Goal: Task Accomplishment & Management: Manage account settings

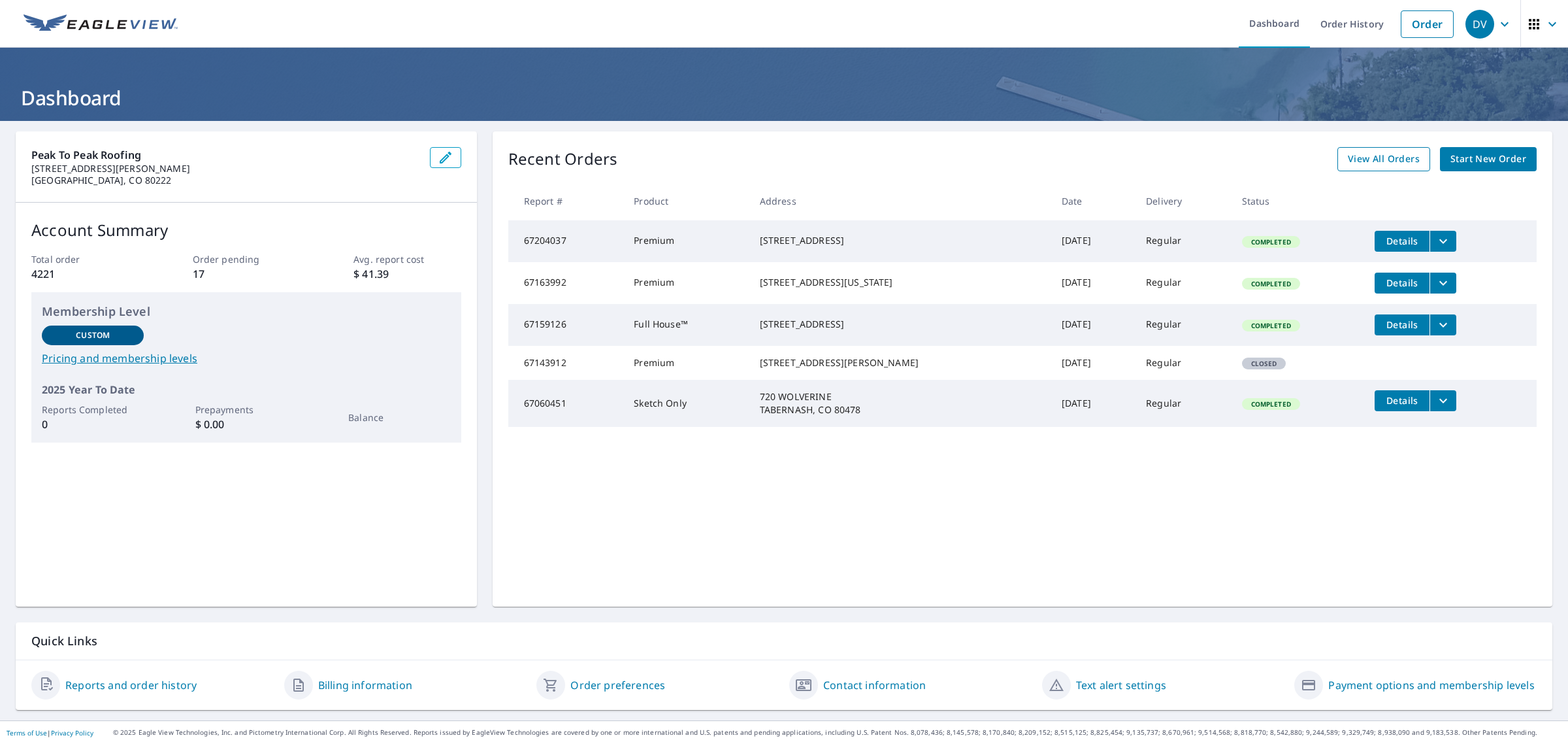
click at [1371, 157] on span "View All Orders" at bounding box center [1384, 159] width 72 height 16
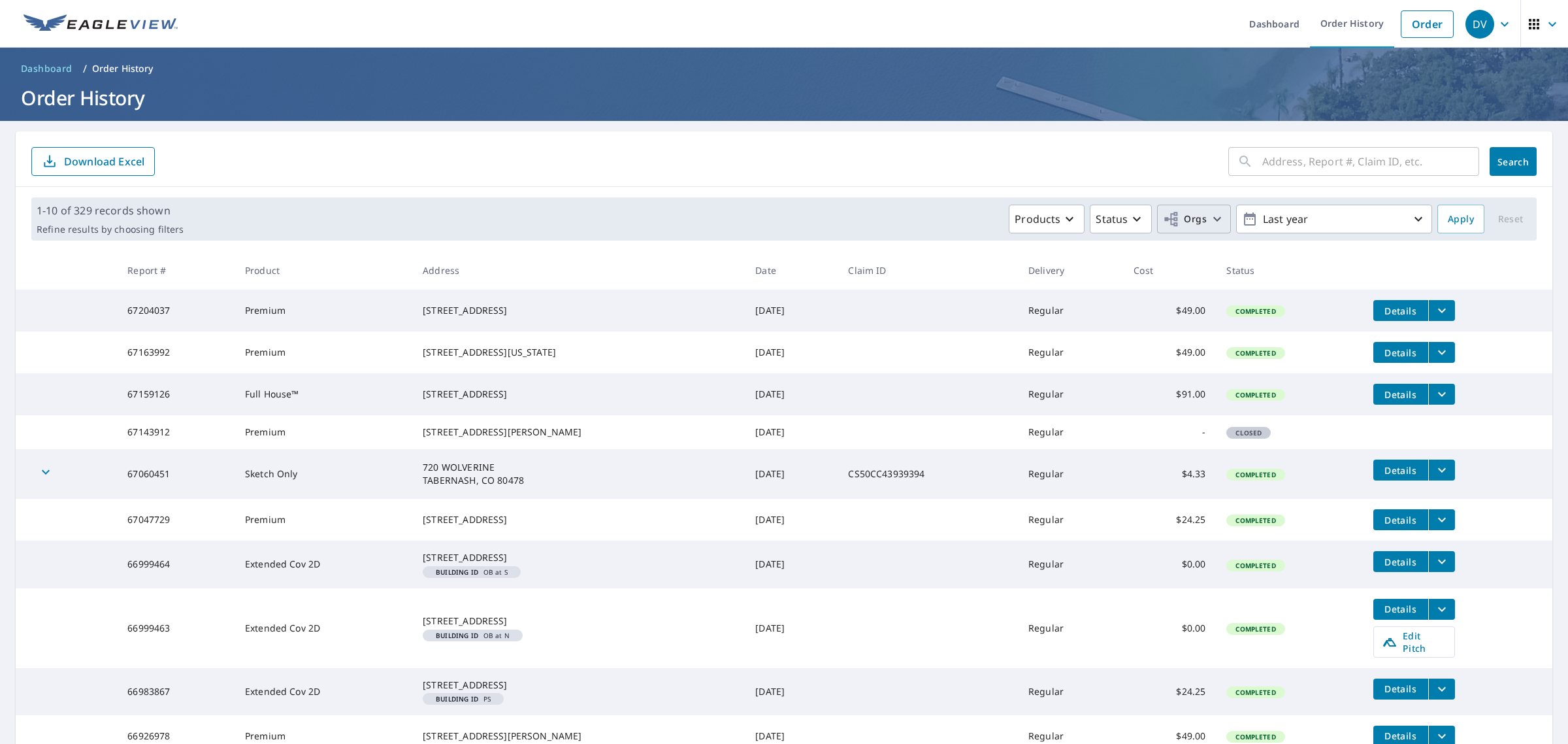
click at [1184, 209] on button "Orgs" at bounding box center [1194, 219] width 74 height 29
click at [933, 292] on input "Peak to Peak Roofing - [PERSON_NAME] Affiliated Members" at bounding box center [928, 302] width 16 height 31
checkbox input "true"
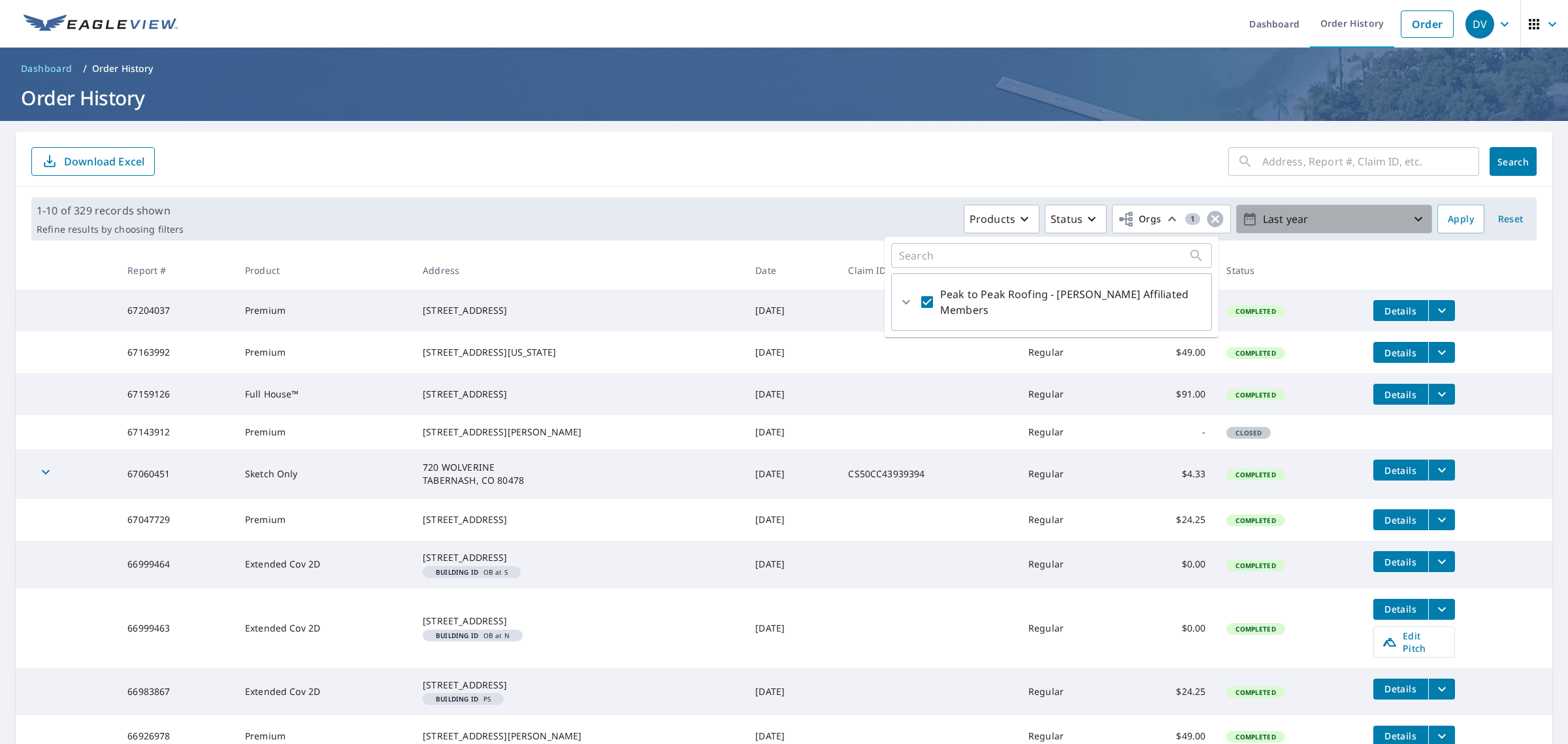
click at [1317, 217] on p "Last year" at bounding box center [1335, 219] width 153 height 23
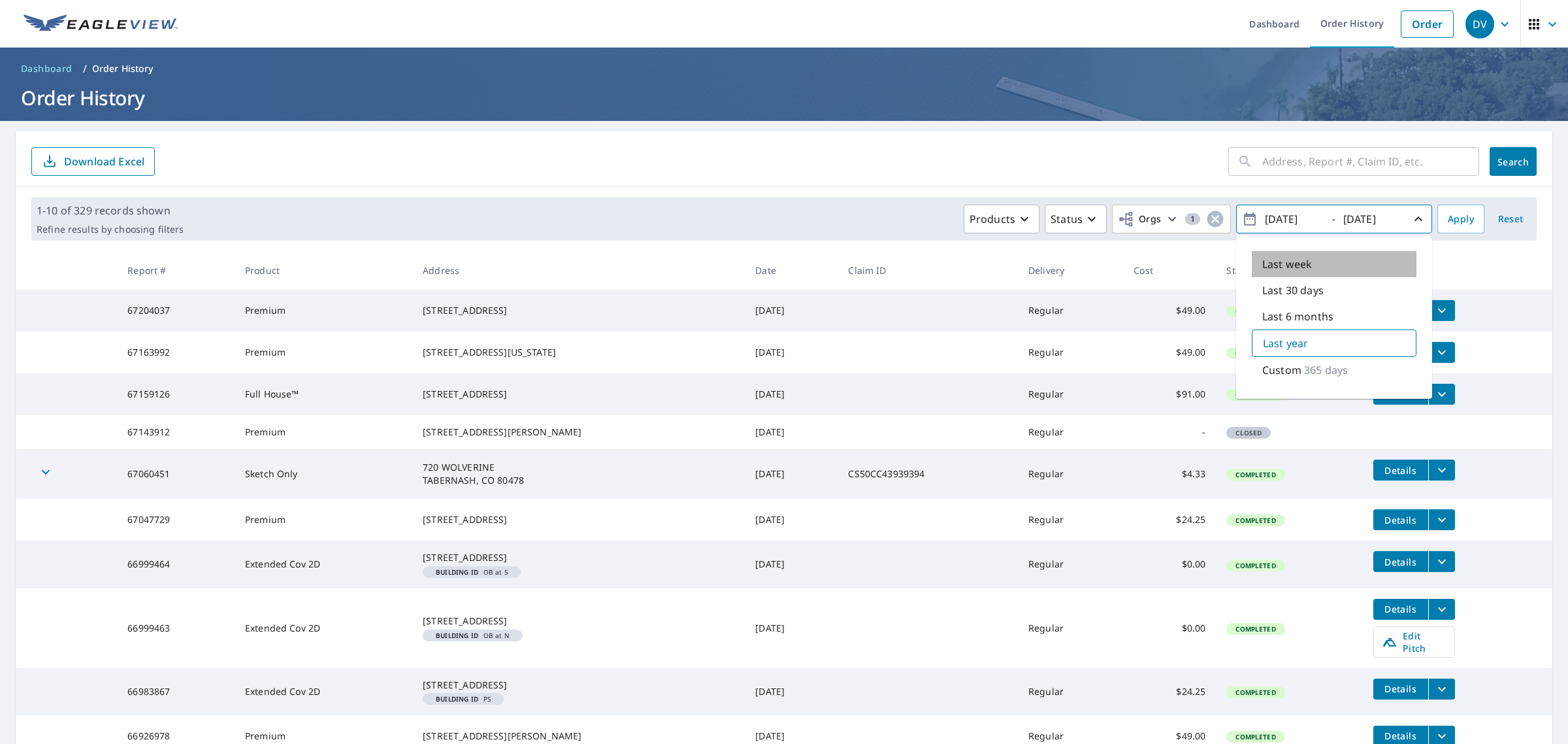
click at [1314, 259] on div "Last week" at bounding box center [1335, 264] width 165 height 26
type input "[DATE]"
click at [1460, 218] on span "Apply" at bounding box center [1461, 219] width 26 height 16
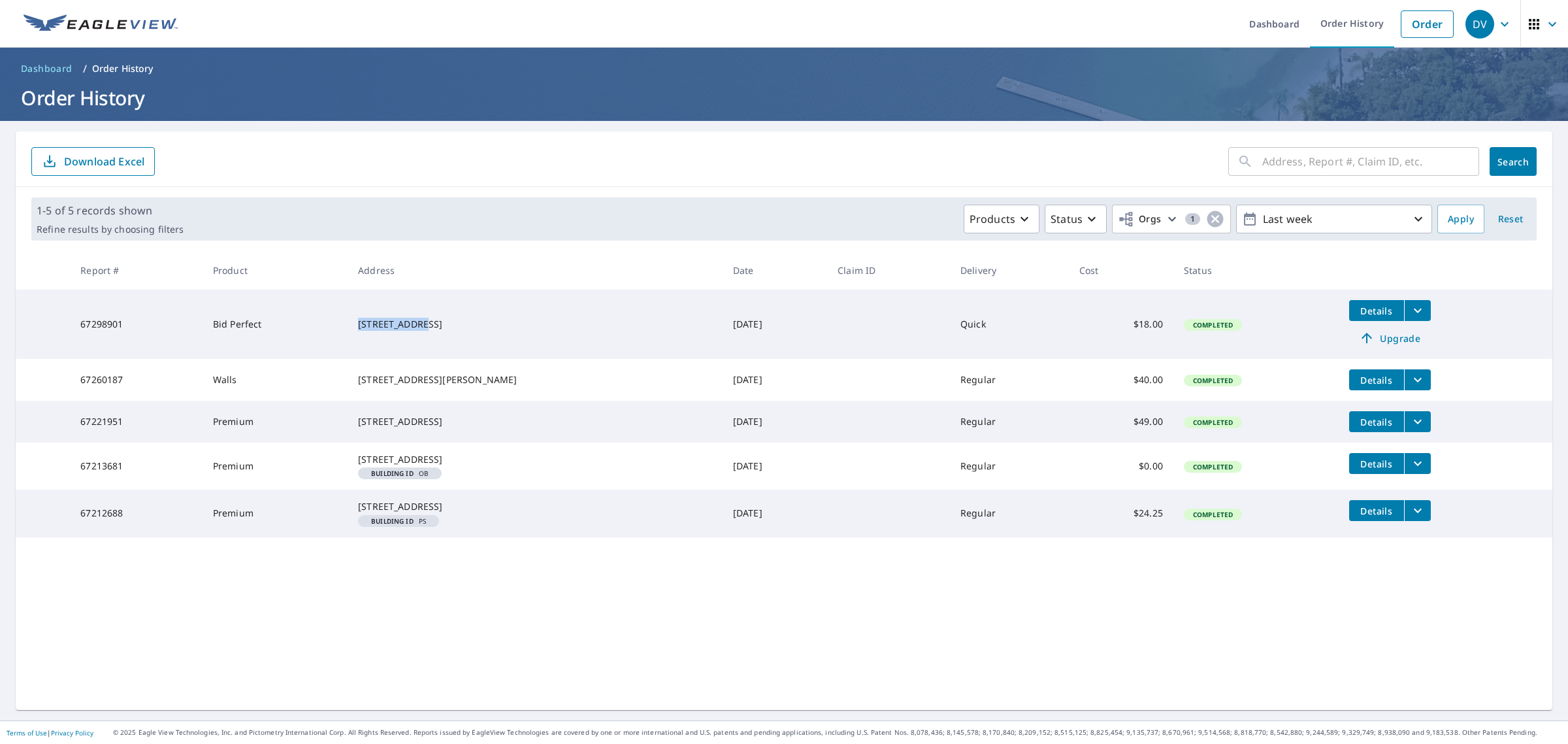
drag, startPoint x: 370, startPoint y: 317, endPoint x: 429, endPoint y: 321, distance: 59.1
click at [429, 321] on div "[STREET_ADDRESS]" at bounding box center [535, 324] width 354 height 13
copy div "3960 S Cherry"
click at [106, 324] on td "67298901" at bounding box center [136, 325] width 133 height 69
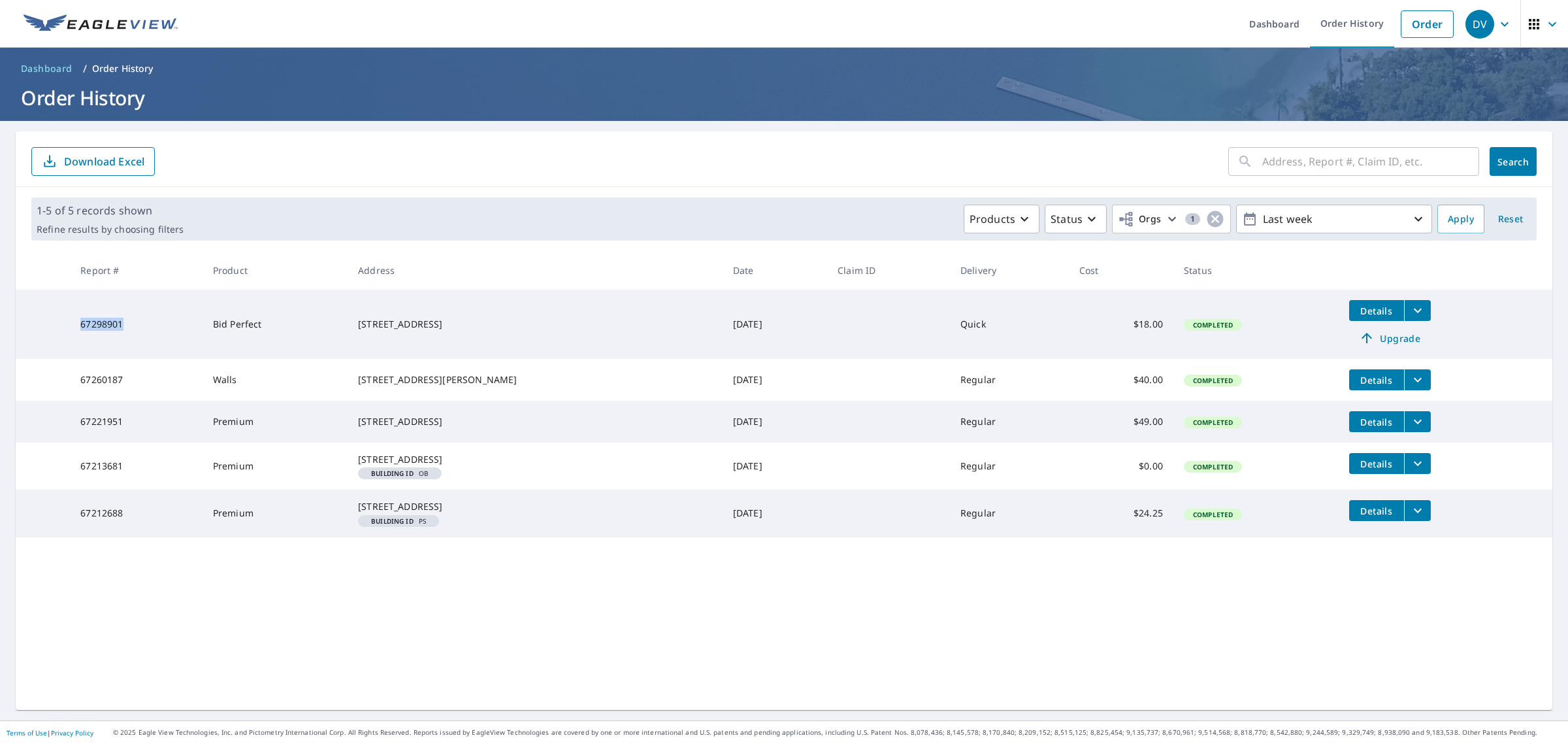
copy td "67298901"
drag, startPoint x: 371, startPoint y: 314, endPoint x: 469, endPoint y: 326, distance: 98.7
click at [469, 326] on div "[STREET_ADDRESS]" at bounding box center [535, 324] width 354 height 13
copy div "[STREET_ADDRESS]"
